Goal: Communication & Community: Ask a question

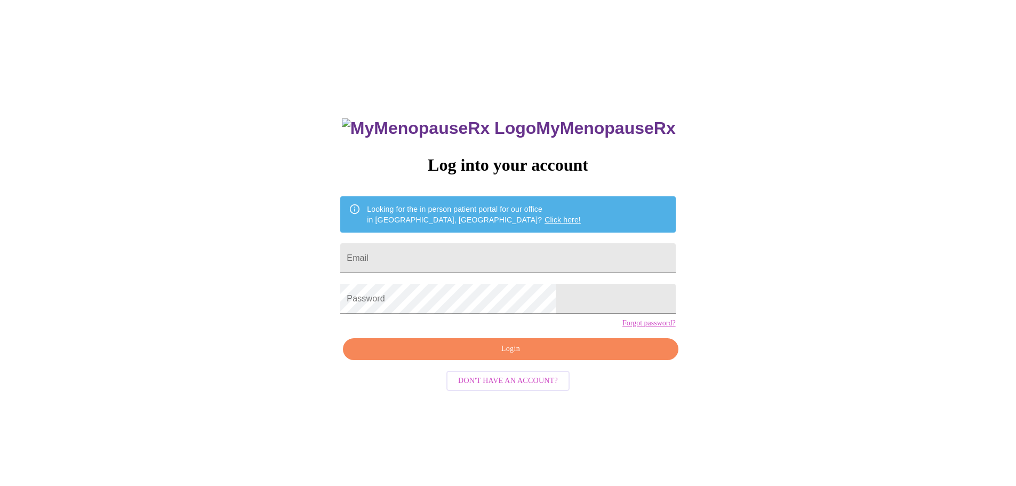
click at [489, 246] on input "Email" at bounding box center [507, 258] width 335 height 30
click at [325, 311] on div "MyMenopauseRx Log into your account Looking for the in person patient portal fo…" at bounding box center [507, 295] width 1007 height 583
drag, startPoint x: 506, startPoint y: 256, endPoint x: 300, endPoint y: 234, distance: 206.5
click at [350, 244] on div "MyMenopauseRx Log into your account Looking for the in person patient portal fo…" at bounding box center [507, 295] width 1007 height 583
click at [426, 356] on span "Login" at bounding box center [510, 348] width 310 height 13
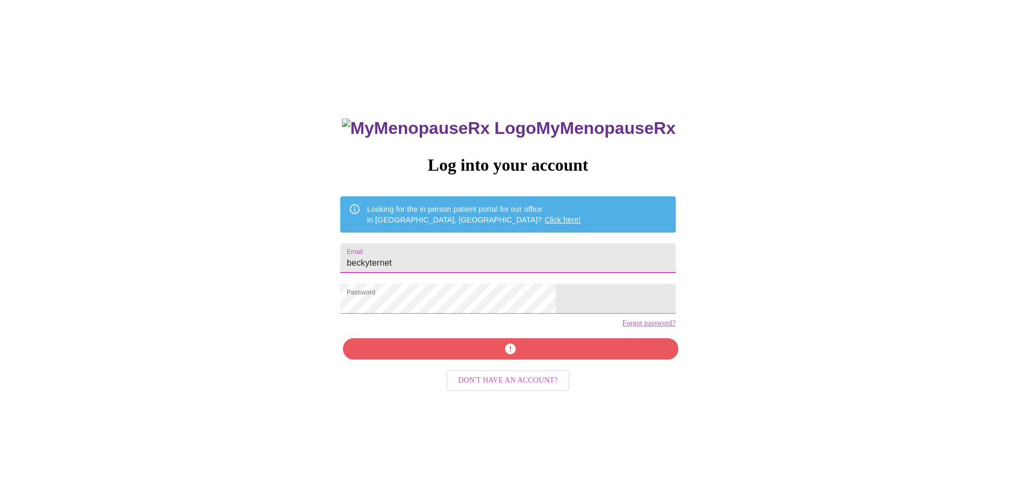
drag, startPoint x: 398, startPoint y: 251, endPoint x: 322, endPoint y: 248, distance: 76.3
click at [357, 251] on div "MyMenopauseRx Log into your account Looking for the in person patient portal fo…" at bounding box center [507, 295] width 1007 height 583
type input "bternet@yahoo.com"
click at [326, 256] on div "MyMenopauseRx Log into your account Looking for the in person patient portal fo…" at bounding box center [507, 295] width 1007 height 583
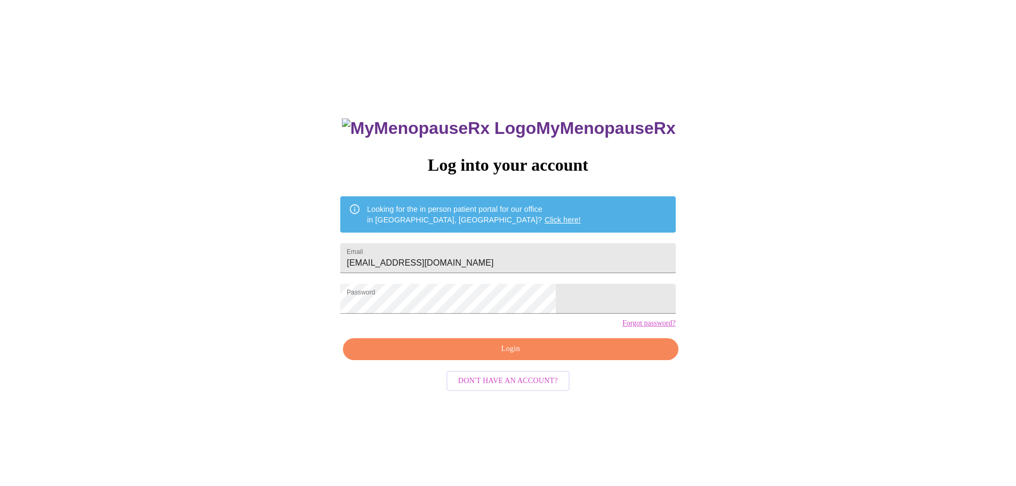
click at [438, 356] on span "Login" at bounding box center [510, 348] width 310 height 13
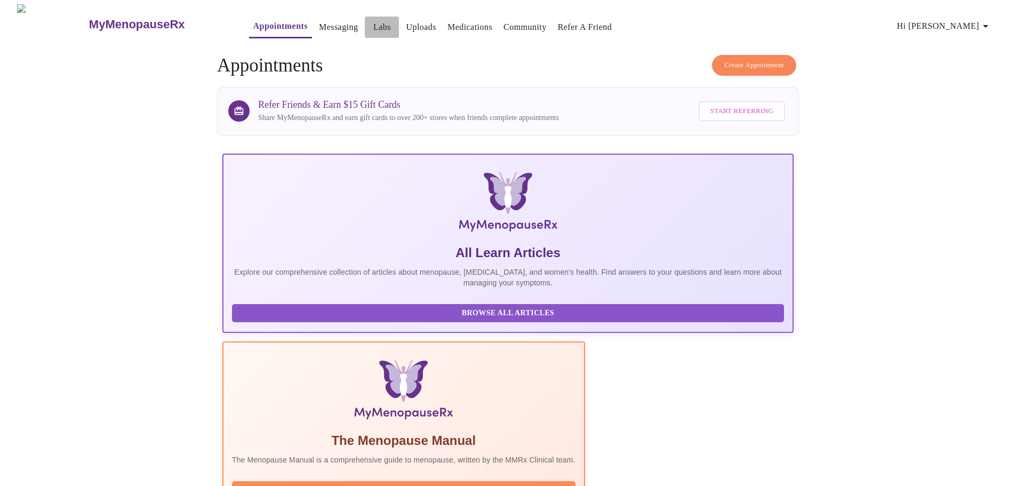
click at [373, 23] on link "Labs" at bounding box center [382, 27] width 18 height 15
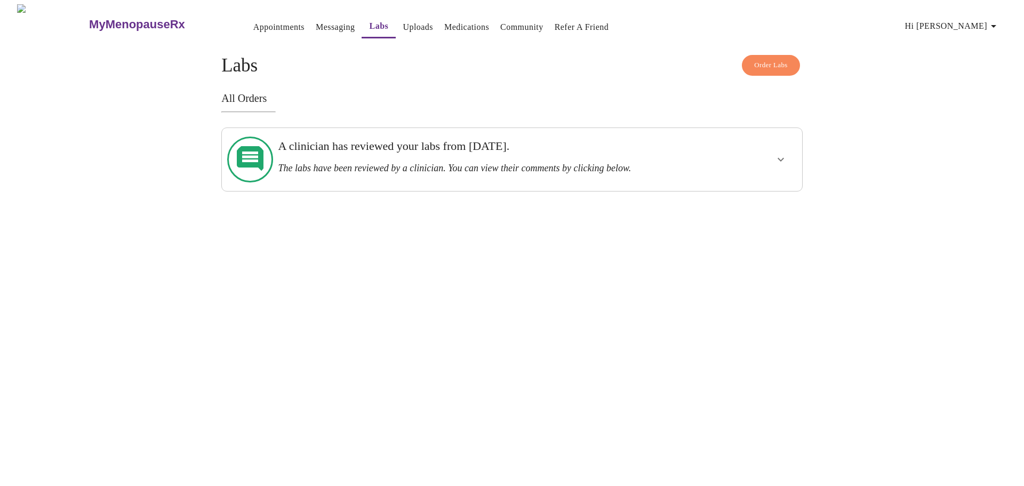
click at [397, 163] on h3 "The labs have been reviewed by a clinician. You can view their comments by clic…" at bounding box center [484, 168] width 412 height 11
click at [775, 153] on icon "show more" at bounding box center [780, 159] width 13 height 13
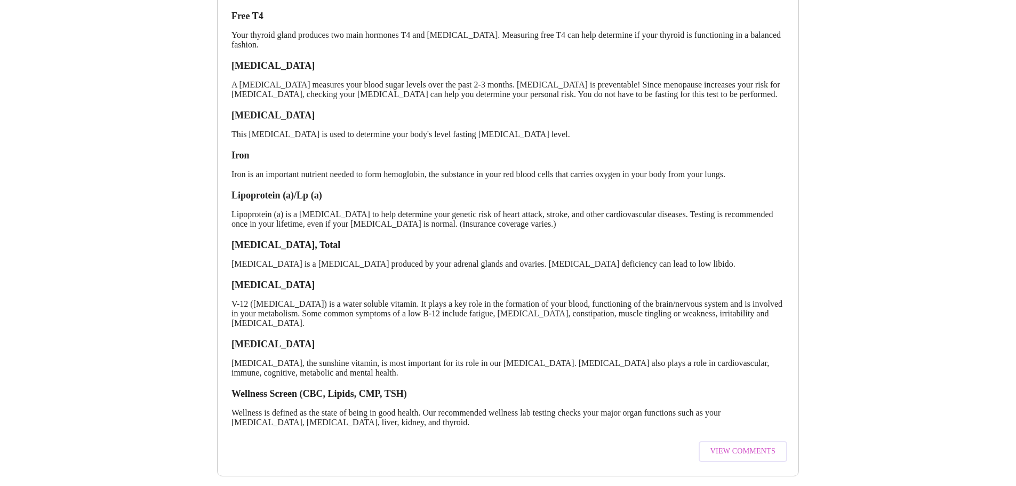
scroll to position [246, 0]
click at [752, 444] on span "View Comments" at bounding box center [742, 450] width 65 height 13
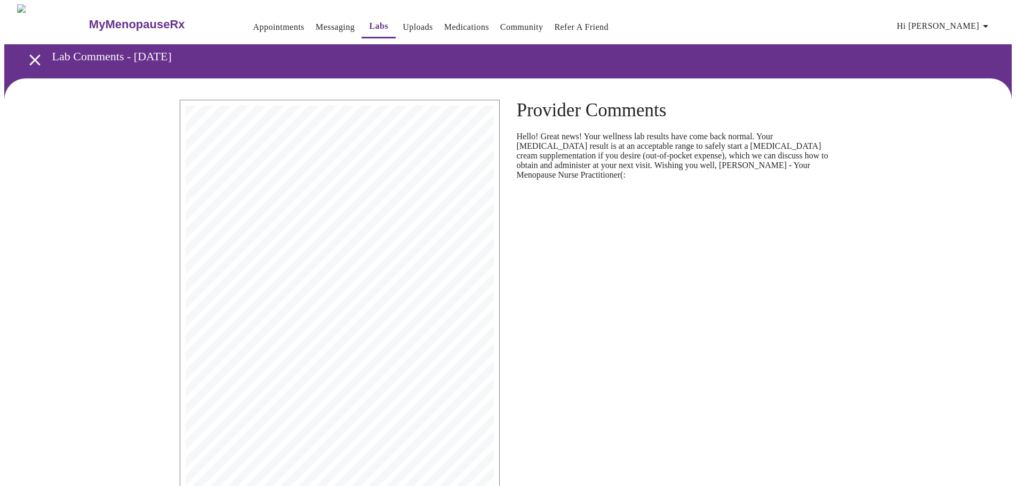
click at [318, 24] on link "Messaging" at bounding box center [335, 27] width 39 height 15
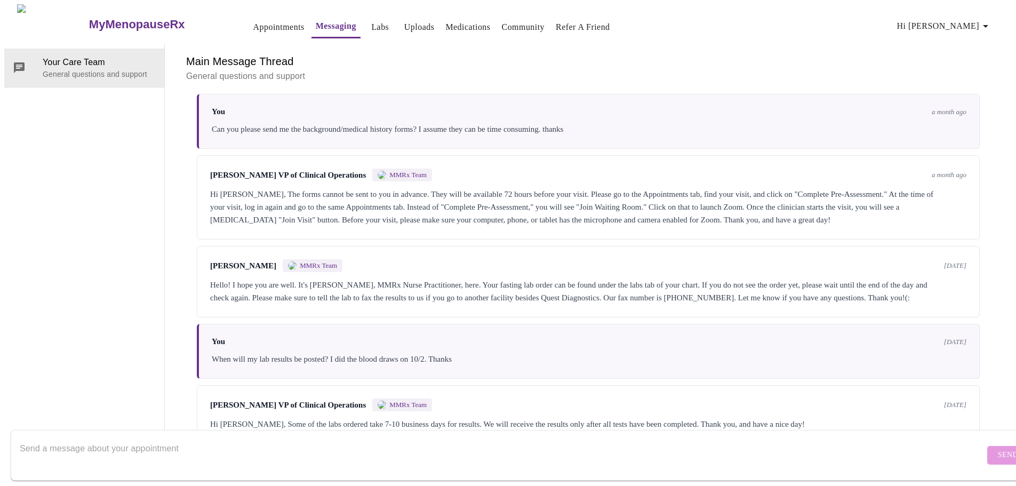
scroll to position [371, 0]
click at [406, 438] on textarea "Send a message about your appointment" at bounding box center [502, 455] width 965 height 34
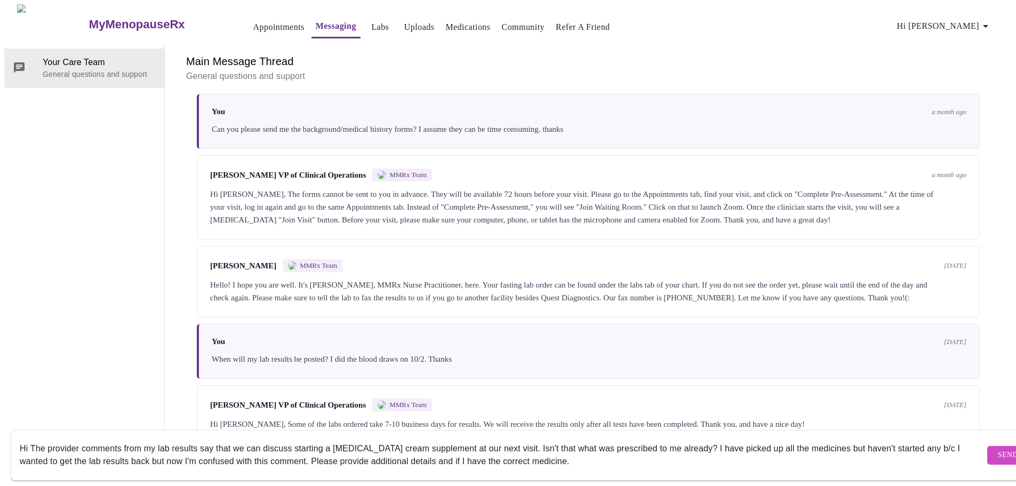
type textarea "Hi The provider comments from my lab results say that we can discuss starting a…"
click at [987, 446] on button "Send" at bounding box center [1008, 455] width 42 height 19
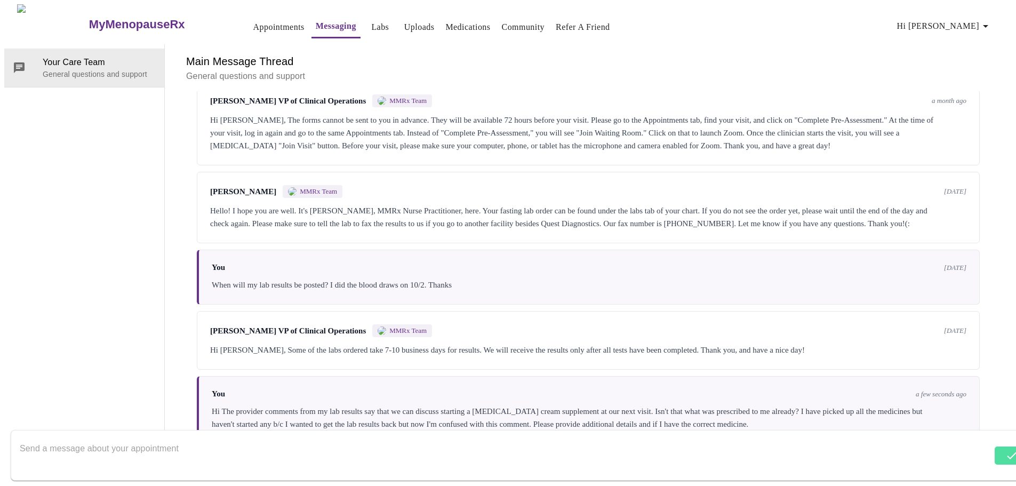
scroll to position [447, 0]
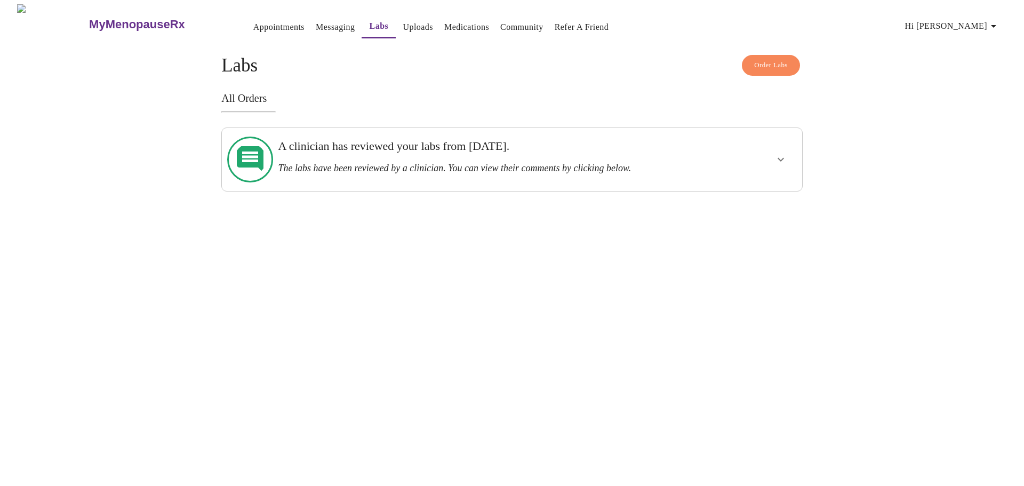
click at [494, 153] on h3 "A clinician has reviewed your labs from [DATE]." at bounding box center [484, 146] width 412 height 14
click at [752, 151] on div at bounding box center [749, 159] width 95 height 54
click at [785, 160] on icon "show more" at bounding box center [780, 159] width 13 height 13
